Goal: Information Seeking & Learning: Learn about a topic

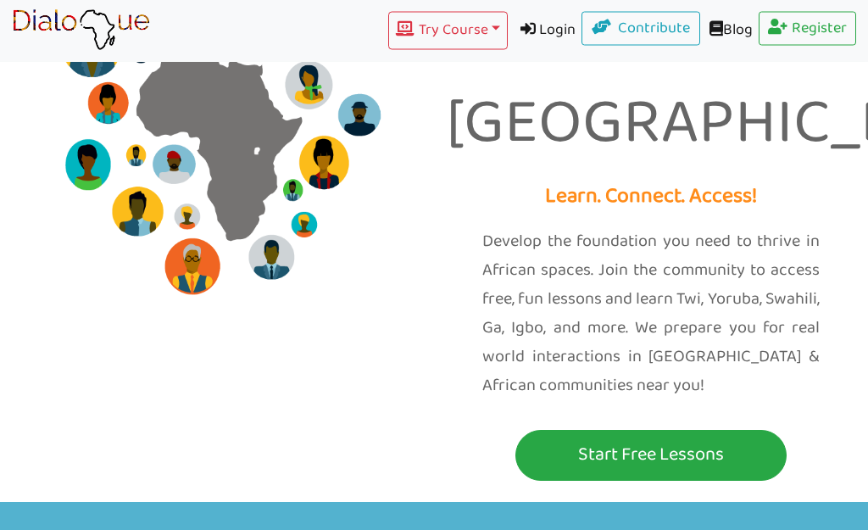
scroll to position [97, 0]
click at [748, 447] on p "Start Free Lessons" at bounding box center [651, 454] width 263 height 31
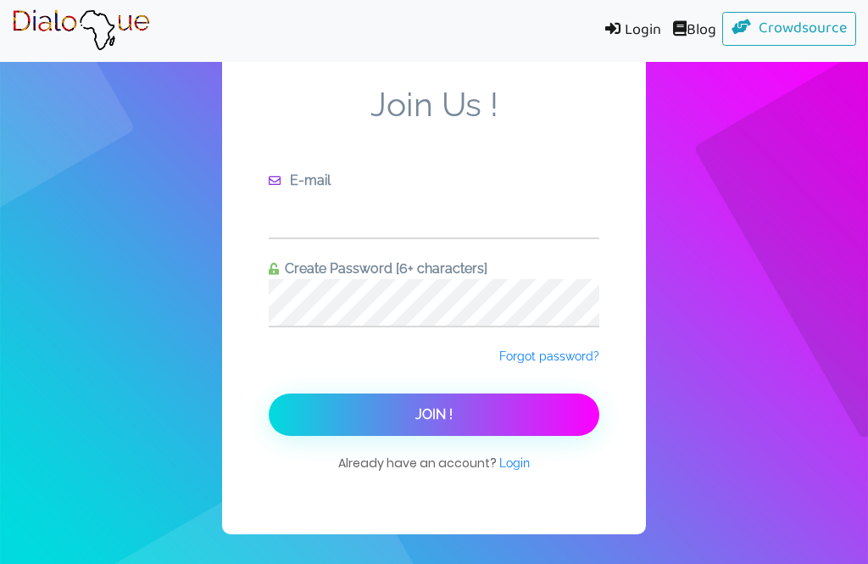
click at [484, 235] on input "text" at bounding box center [434, 214] width 331 height 47
type input "[EMAIL_ADDRESS][DOMAIN_NAME]"
click at [767, 216] on div "Join Us ! E-mail [EMAIL_ADDRESS][DOMAIN_NAME] Create Password [6+ characters] F…" at bounding box center [434, 282] width 868 height 564
click at [565, 393] on button "Join !" at bounding box center [434, 414] width 331 height 42
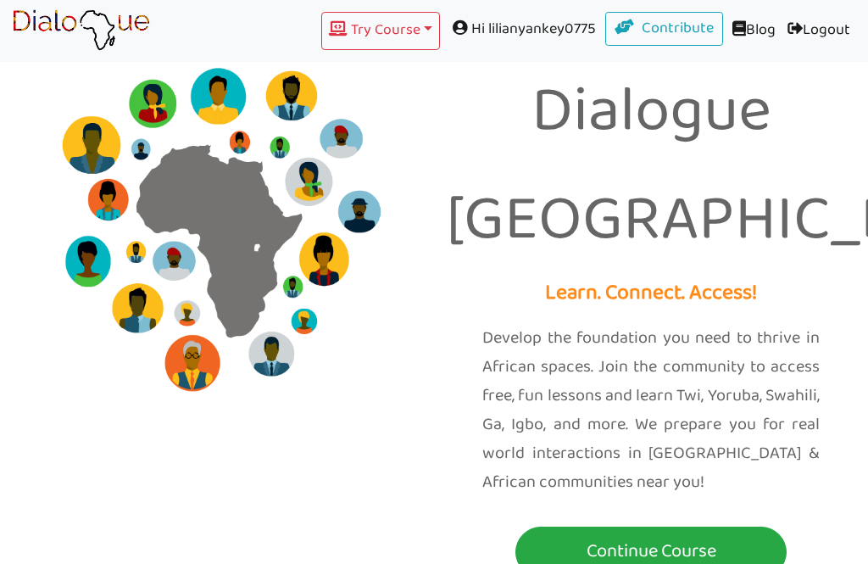
click at [387, 48] on button "Try Course Toggle Dropdown" at bounding box center [380, 31] width 119 height 38
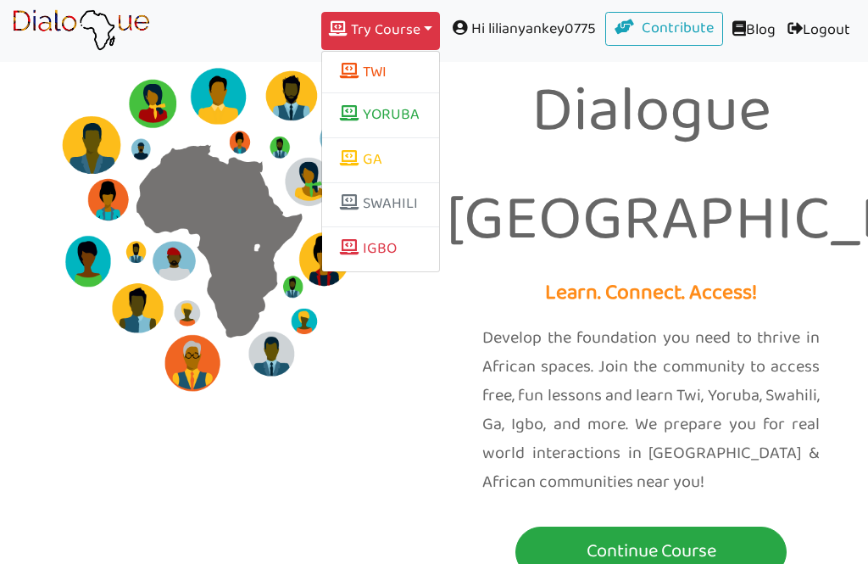
click at [331, 84] on button "TWI" at bounding box center [380, 72] width 117 height 29
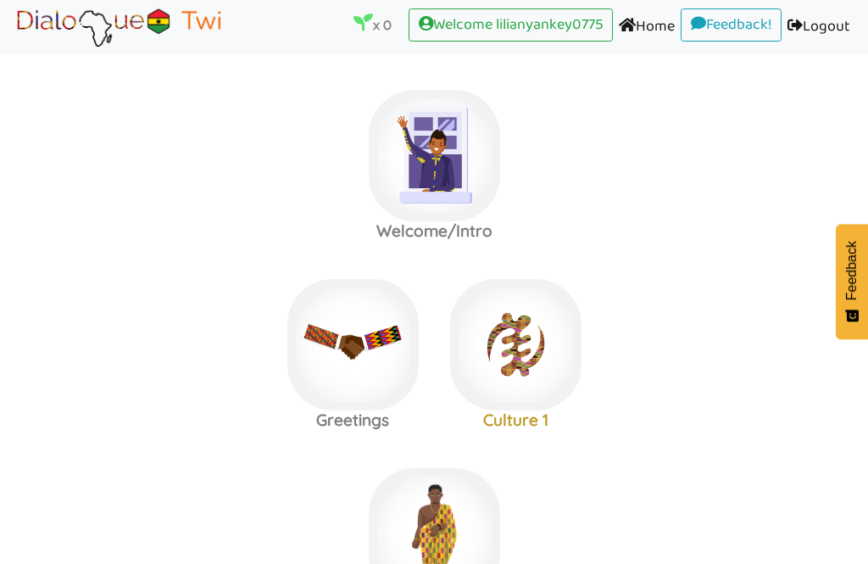
click at [437, 164] on img at bounding box center [434, 155] width 131 height 131
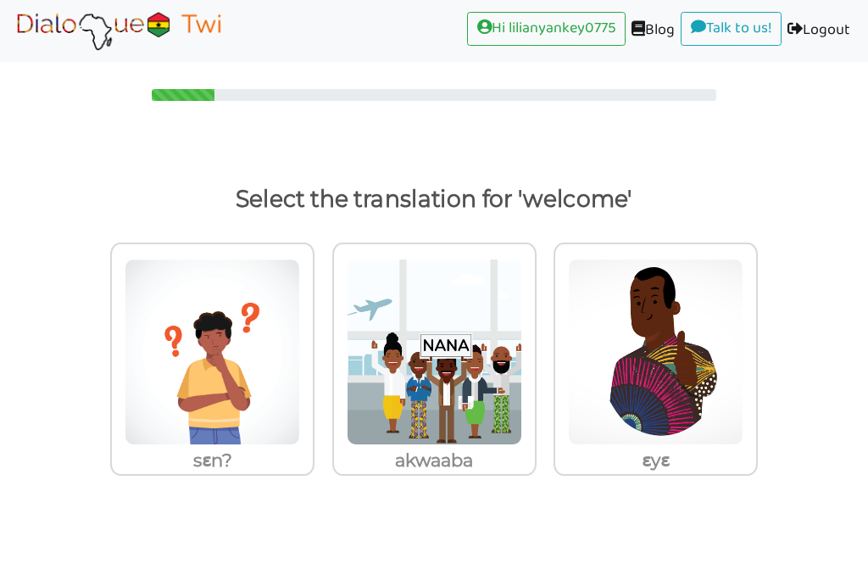
click at [478, 345] on img at bounding box center [434, 352] width 175 height 187
click at [535, 345] on input "akwaaba" at bounding box center [541, 341] width 13 height 13
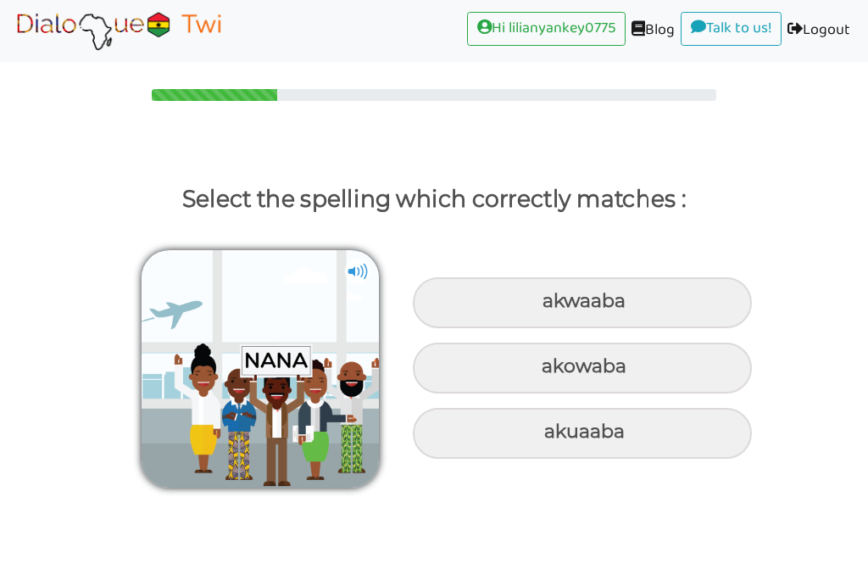
click at [680, 292] on div "akwaaba" at bounding box center [582, 302] width 339 height 51
click at [550, 296] on input "akwaaba" at bounding box center [544, 301] width 11 height 11
radio input "true"
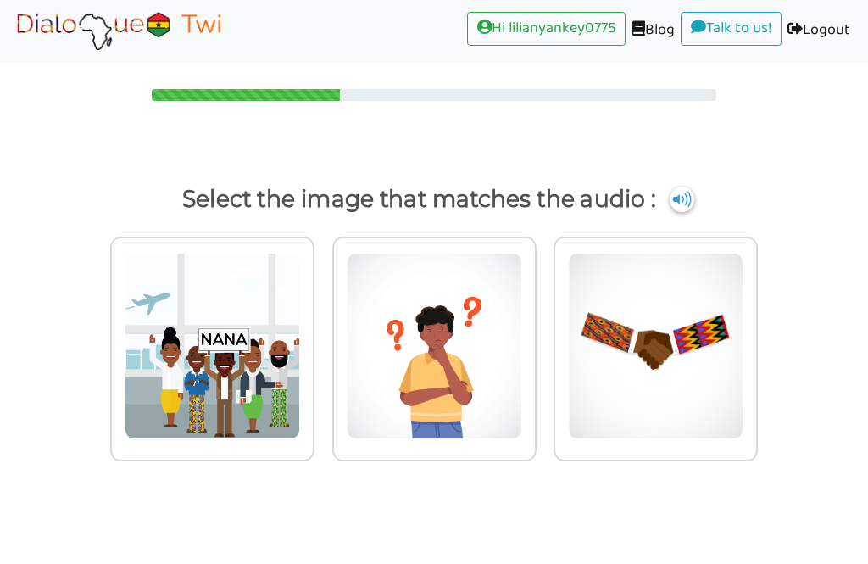
click at [201, 352] on img at bounding box center [212, 346] width 175 height 187
click at [313, 342] on input "radio" at bounding box center [319, 335] width 13 height 13
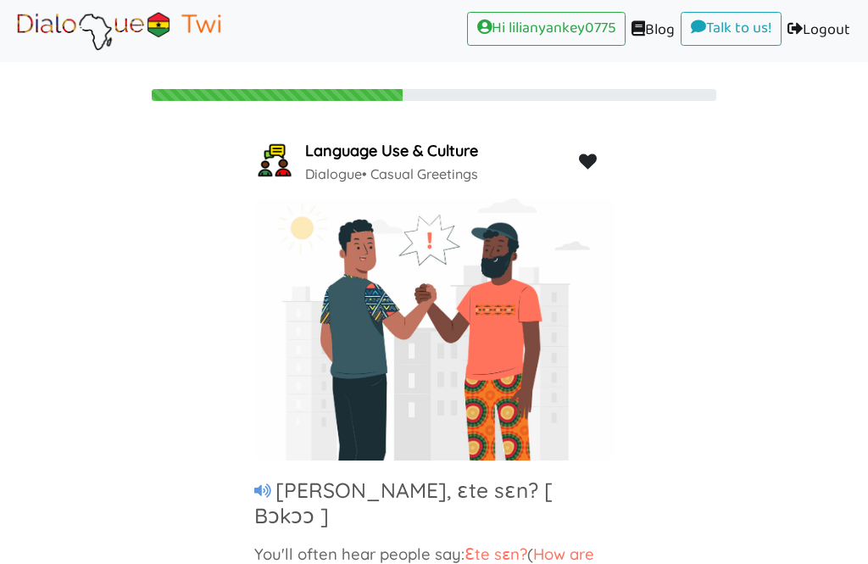
scroll to position [43, 0]
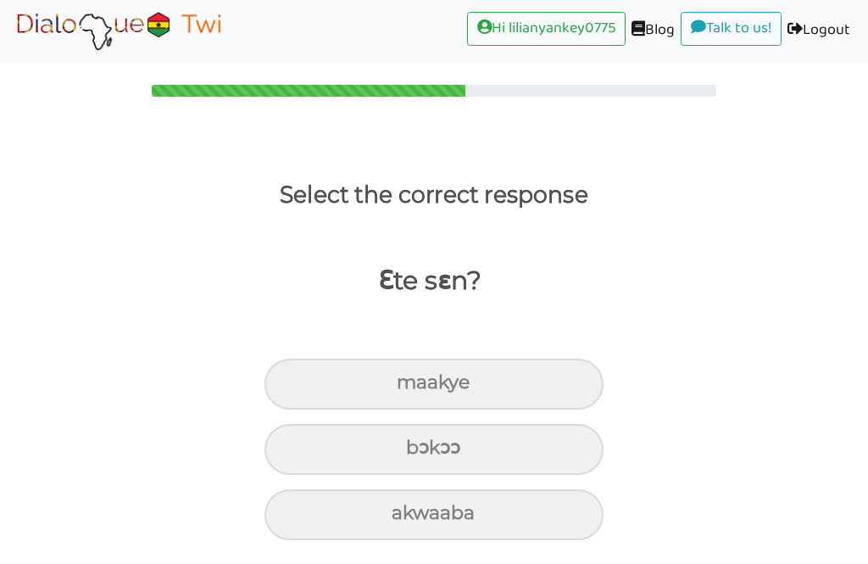
scroll to position [3, 0]
click at [380, 447] on div "bɔkɔɔ" at bounding box center [434, 450] width 339 height 51
click at [408, 447] on input "bɔkɔɔ" at bounding box center [413, 448] width 11 height 11
radio input "true"
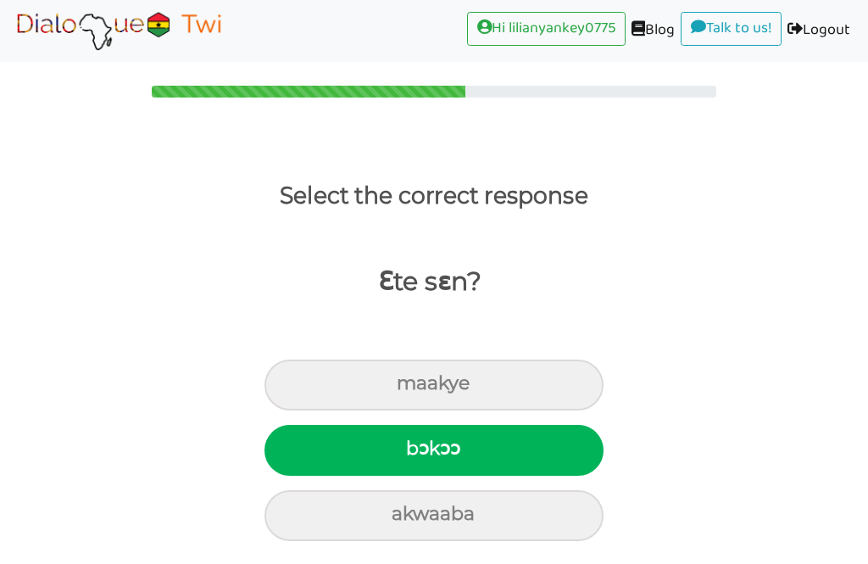
scroll to position [0, 0]
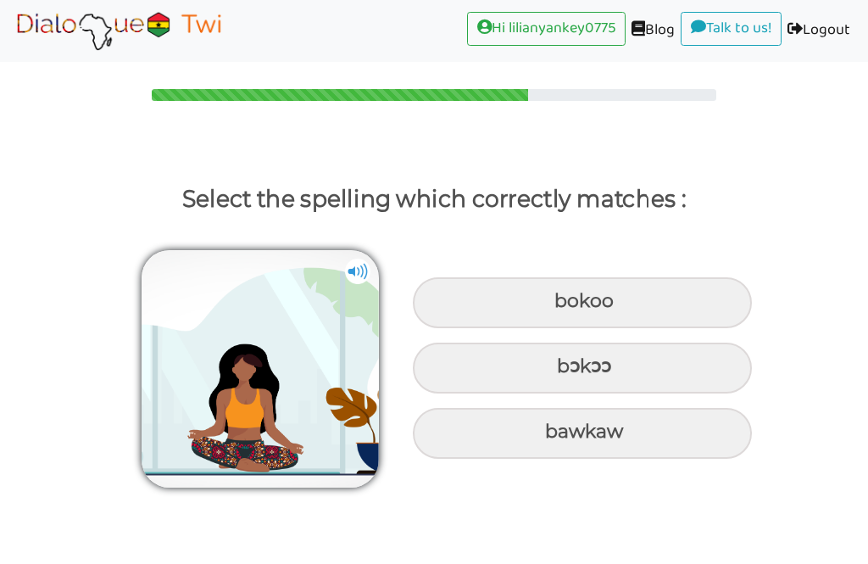
click at [346, 279] on img at bounding box center [357, 271] width 25 height 25
click at [356, 266] on img at bounding box center [357, 271] width 25 height 25
click at [354, 255] on img at bounding box center [260, 368] width 237 height 237
click at [348, 264] on img at bounding box center [357, 271] width 25 height 25
click at [356, 259] on img at bounding box center [357, 271] width 25 height 25
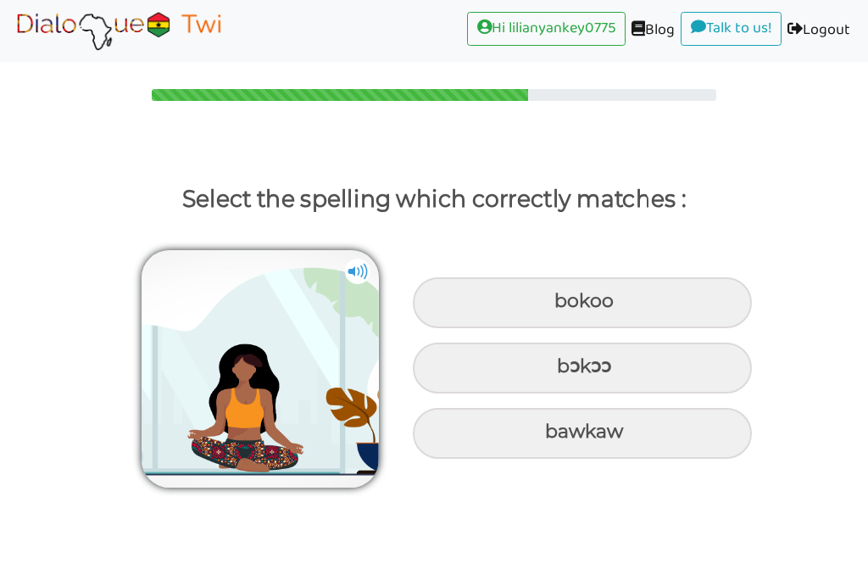
click at [633, 362] on div "bɔkɔɔ" at bounding box center [582, 368] width 339 height 51
click at [565, 362] on input "bɔkɔɔ" at bounding box center [559, 366] width 11 height 11
radio input "true"
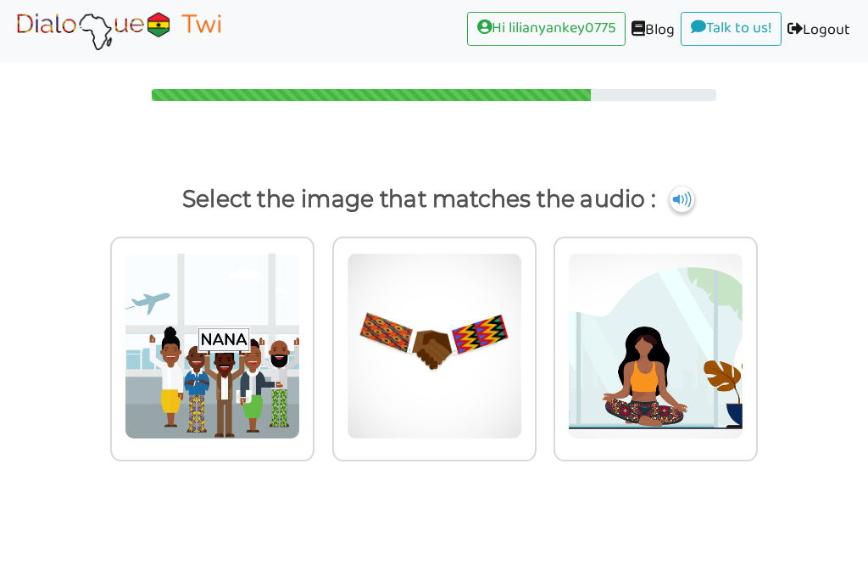
click at [195, 362] on img at bounding box center [212, 346] width 175 height 187
click at [313, 342] on input "radio" at bounding box center [319, 335] width 13 height 13
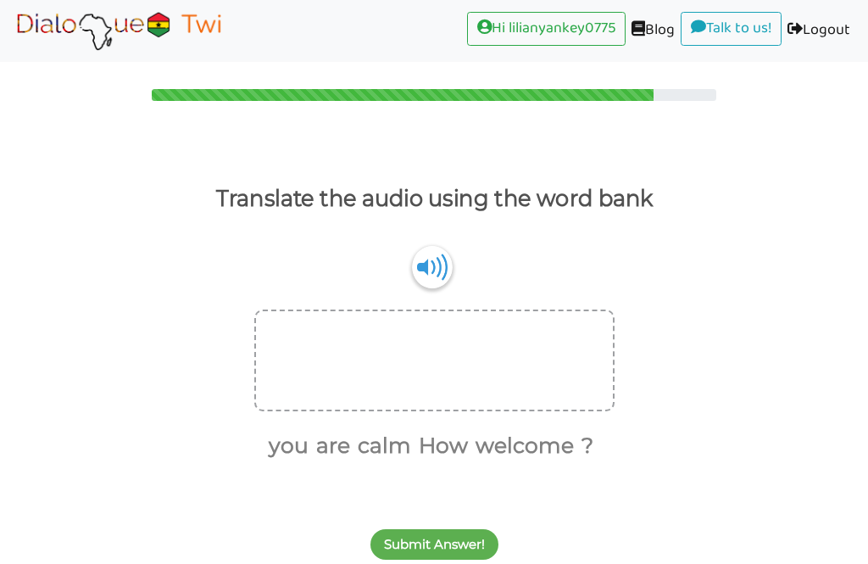
click at [431, 265] on img at bounding box center [432, 267] width 41 height 42
click at [454, 395] on div at bounding box center [434, 360] width 360 height 102
click at [471, 390] on div at bounding box center [434, 360] width 360 height 102
click at [401, 445] on button "calm" at bounding box center [381, 446] width 59 height 32
click at [446, 529] on button "Submit Answer!" at bounding box center [434, 544] width 128 height 31
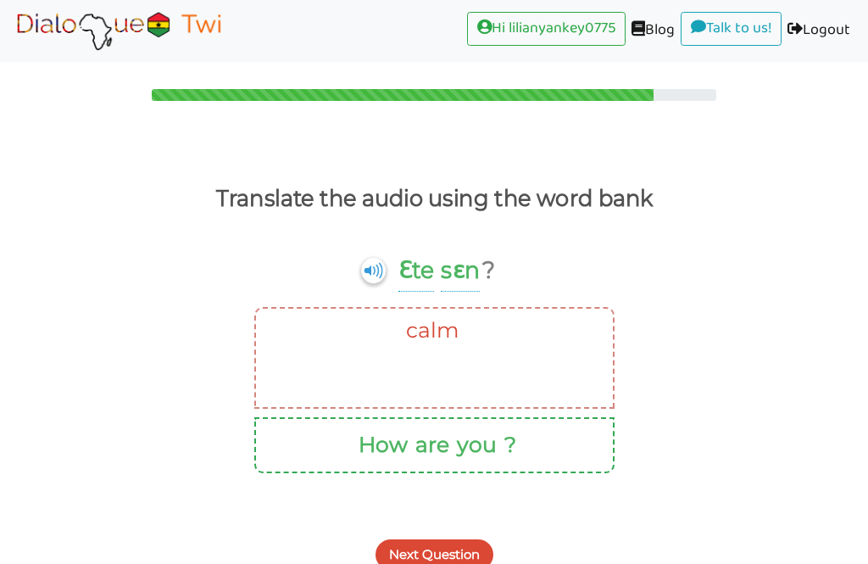
click at [414, 529] on button "Next Question" at bounding box center [435, 554] width 118 height 31
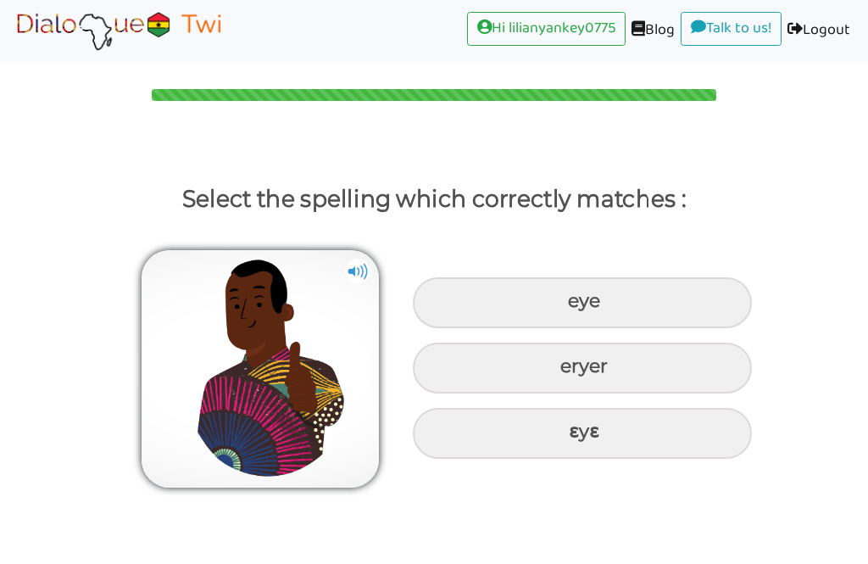
click at [527, 413] on div "ɛyɛ" at bounding box center [582, 433] width 339 height 51
click at [565, 426] on input "ɛyɛ" at bounding box center [570, 431] width 11 height 11
radio input "true"
